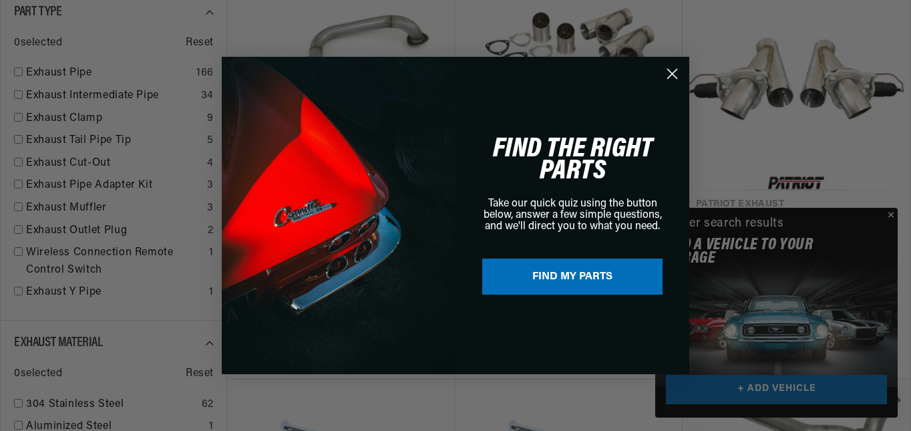
scroll to position [0, 499]
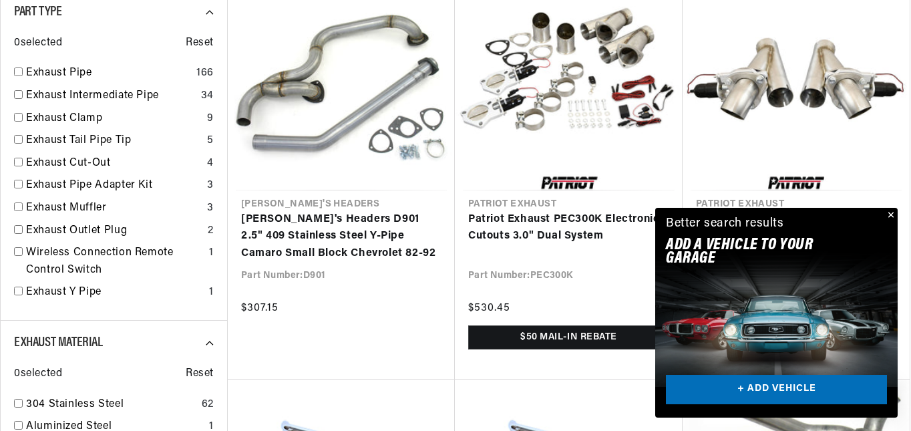
click at [890, 214] on div "Close dialog FIND THE RIGHT PARTS Take our quick quiz using the button below, a…" at bounding box center [455, 215] width 911 height 431
click at [895, 211] on button "Close" at bounding box center [890, 216] width 16 height 16
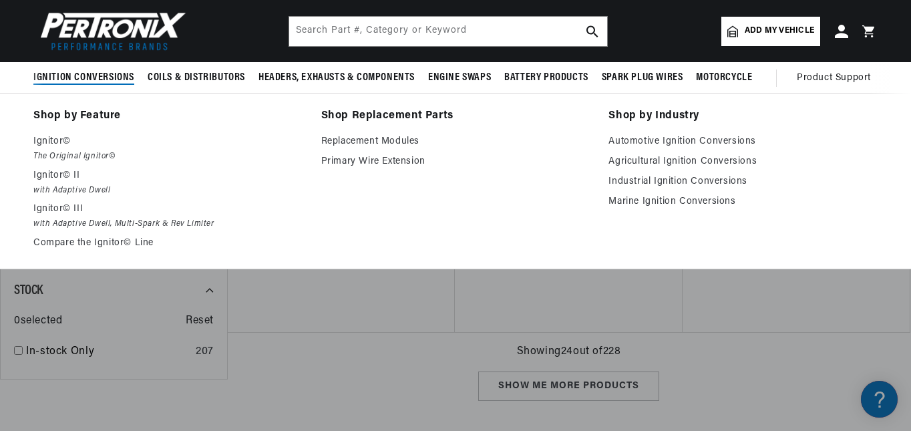
scroll to position [1709, 0]
